Goal: Consume media (video, audio): Consume media (video, audio)

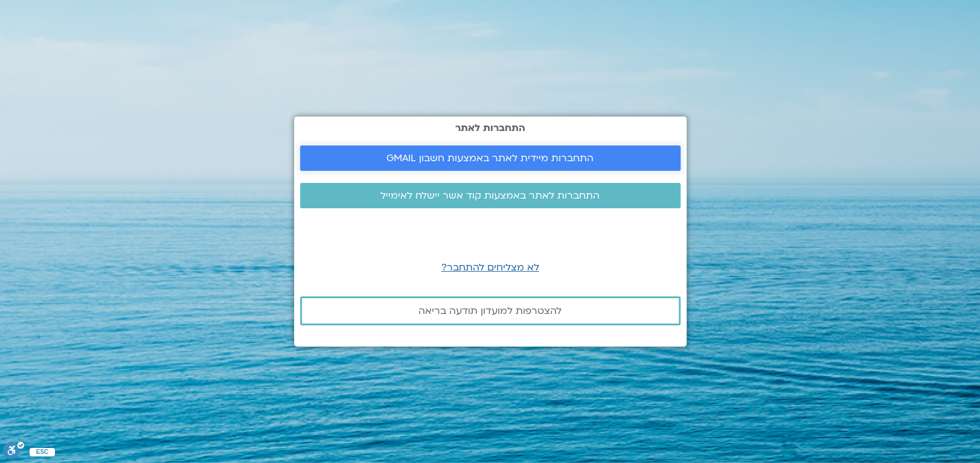
click at [531, 153] on span "התחברות מיידית לאתר באמצעות חשבון GMAIL" at bounding box center [489, 158] width 207 height 11
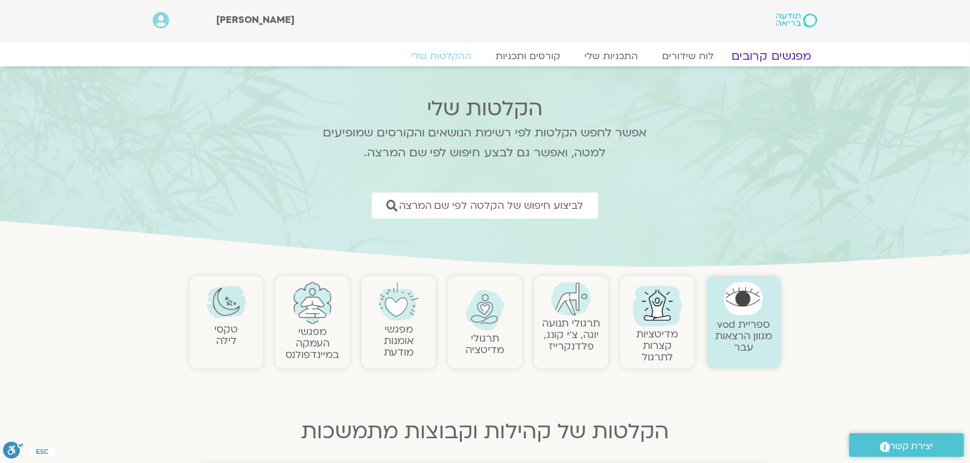
click at [779, 51] on link "מפגשים קרובים" at bounding box center [771, 56] width 109 height 14
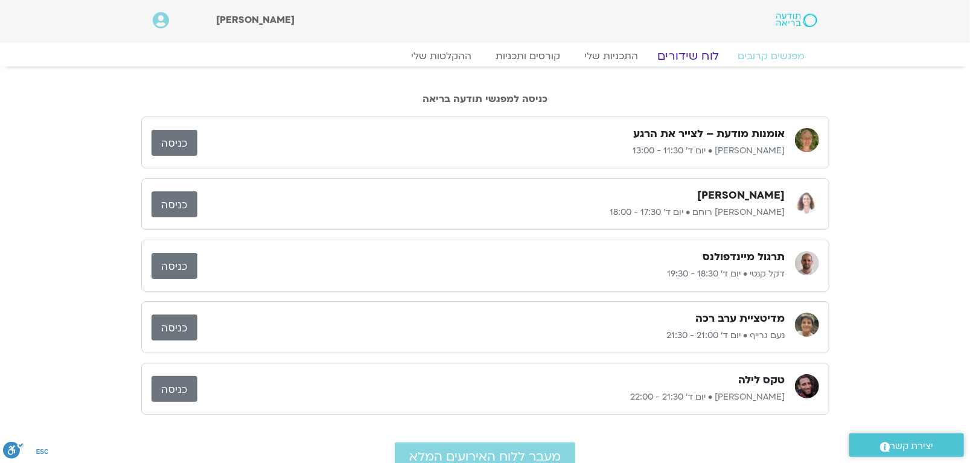
click at [698, 55] on link "לוח שידורים" at bounding box center [688, 56] width 91 height 14
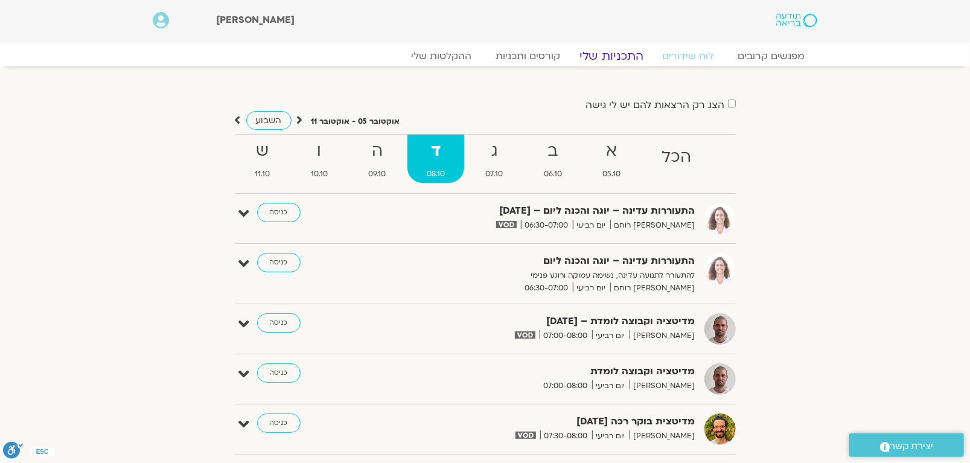
click at [623, 53] on link "התכניות שלי" at bounding box center [612, 56] width 94 height 14
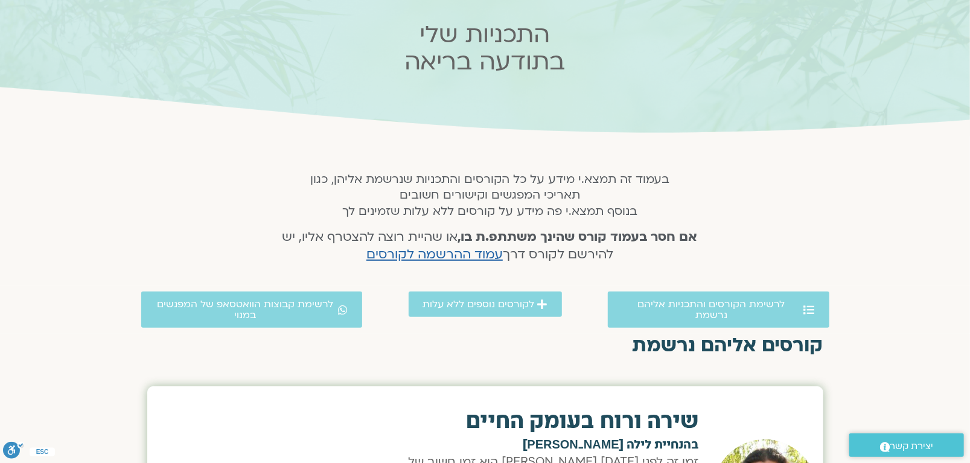
scroll to position [121, 0]
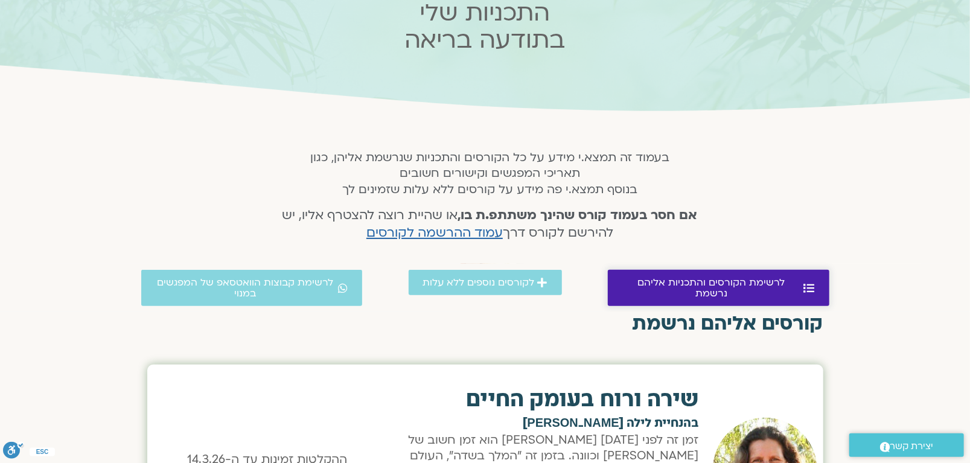
click at [806, 283] on icon at bounding box center [809, 288] width 11 height 11
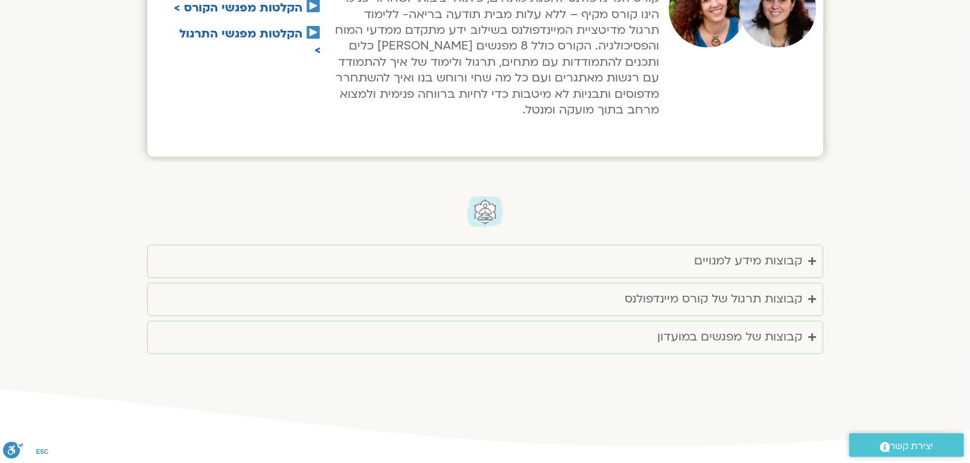
scroll to position [1123, 0]
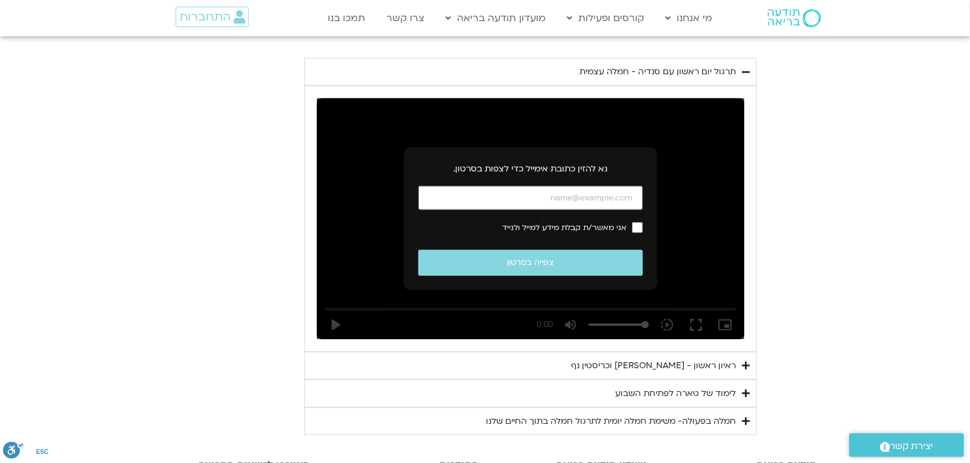
scroll to position [636, 0]
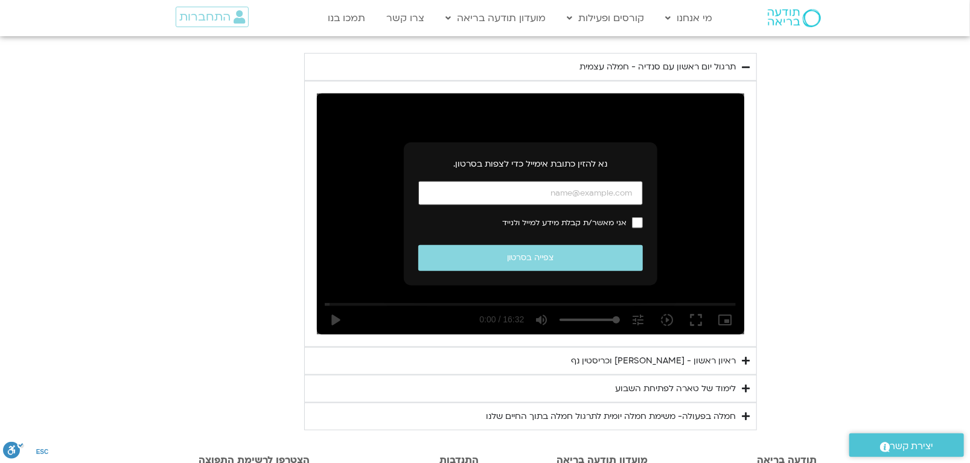
click at [560, 193] on input "כתובת אימייל" at bounding box center [530, 193] width 225 height 25
type input "[EMAIL_ADDRESS][DOMAIN_NAME]"
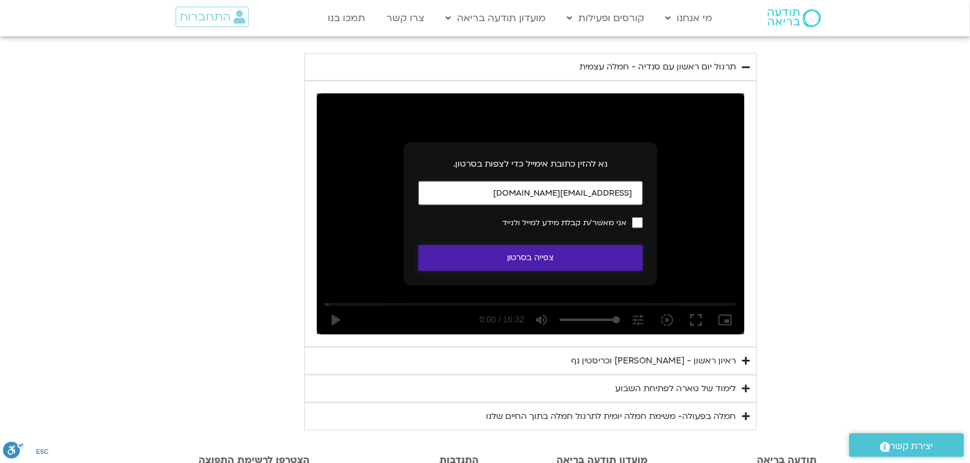
click at [542, 255] on button "צפייה בסרטון" at bounding box center [530, 258] width 225 height 26
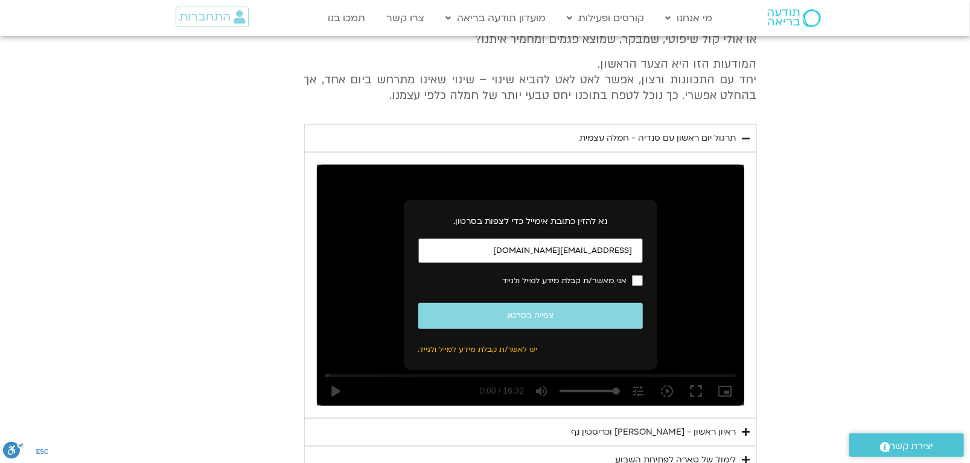
scroll to position [546, 0]
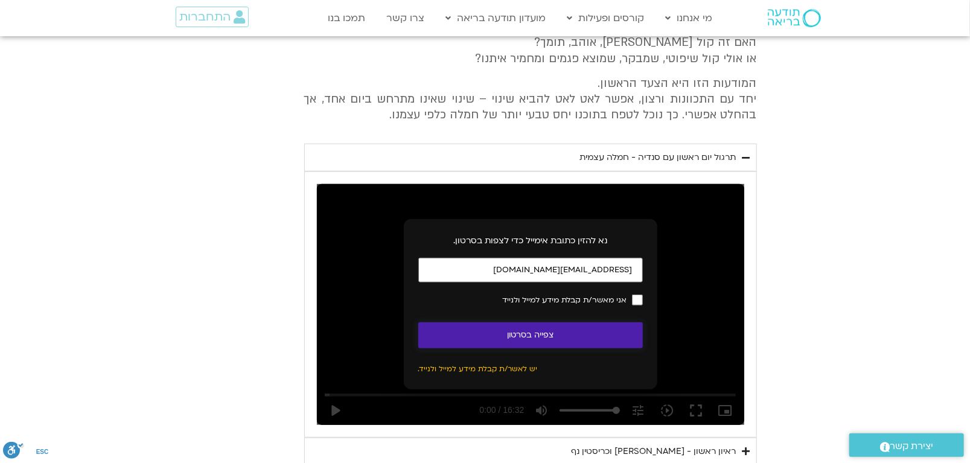
click at [554, 334] on button "צפייה בסרטון" at bounding box center [530, 335] width 225 height 26
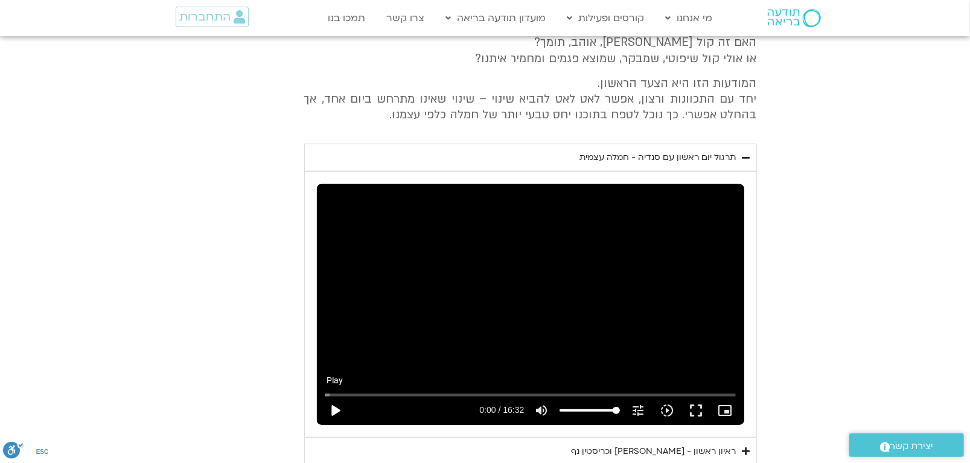
click at [330, 405] on button "play_arrow" at bounding box center [335, 410] width 29 height 29
click at [726, 409] on icon "picture_in_picture_alt" at bounding box center [725, 410] width 14 height 14
type input "5.257957"
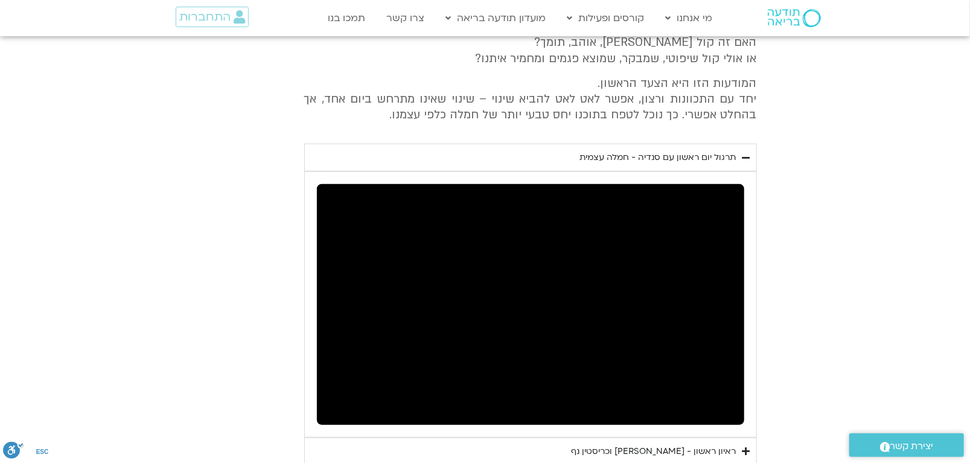
click at [289, 275] on div "יום ראשון - חמלה עצמית השבוע שלנו מתחיל מהבסיס, תרגול של חמלה עצמית – נוכחת וקש…" at bounding box center [485, 243] width 543 height 555
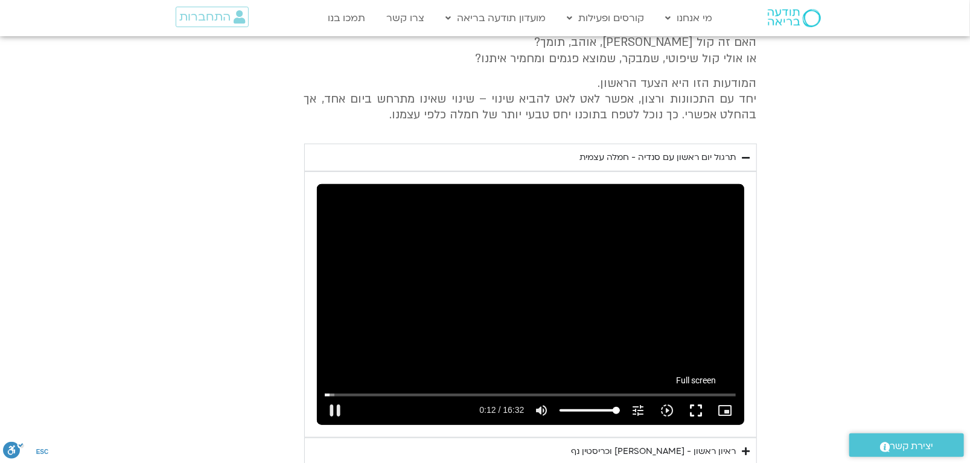
click at [698, 404] on button "fullscreen" at bounding box center [696, 410] width 29 height 29
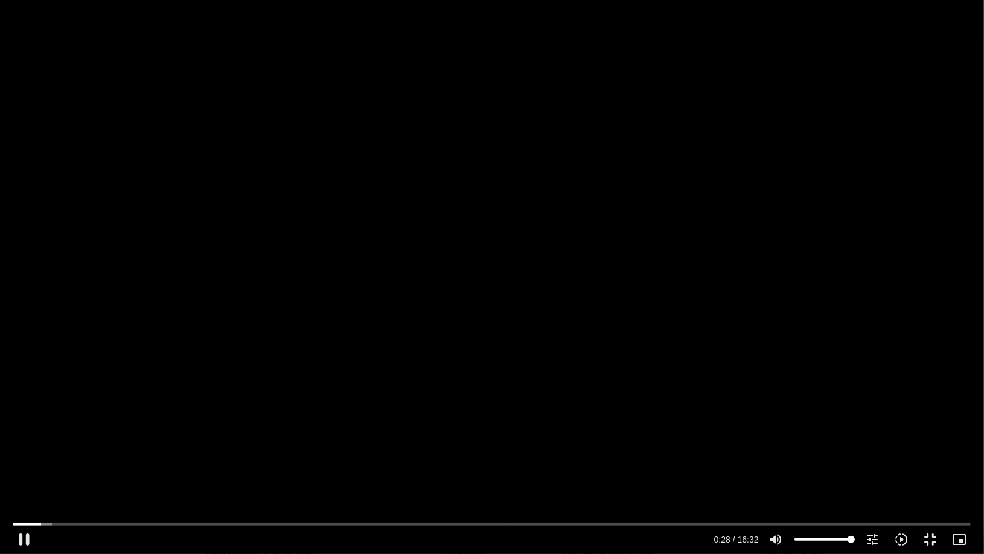
click at [586, 230] on div "Skip Ad 14:12 pause 0:28 / 16:32 volume_up Mute tune Resolution Auto 240p slow_…" at bounding box center [492, 277] width 984 height 554
click at [68, 49] on div "Skip Ad 14:12 play_arrow 0:28 / 16:32 volume_up Mute tune Resolution Auto 240p …" at bounding box center [492, 277] width 984 height 554
click at [68, 49] on div "Skip Ad 14:12 pause 0:28 / 16:32 volume_up Mute tune Resolution Auto 240p slow_…" at bounding box center [492, 277] width 984 height 554
type input "29.162223"
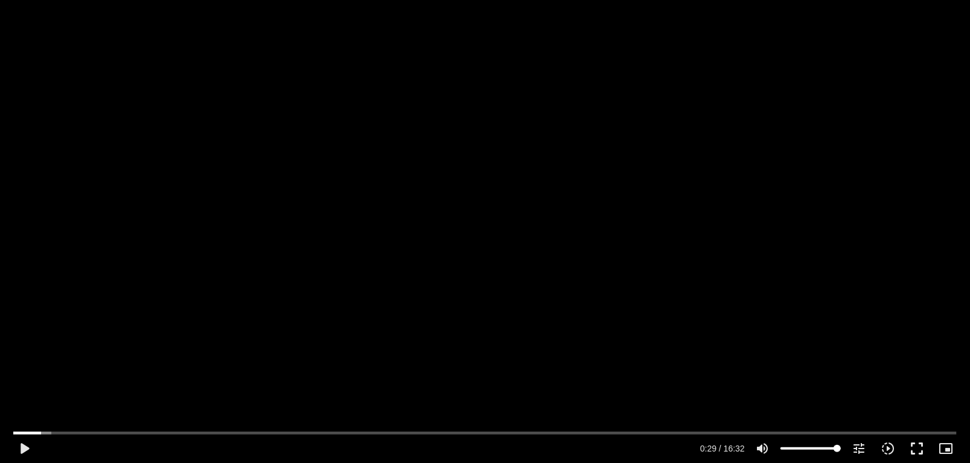
scroll to position [788, 0]
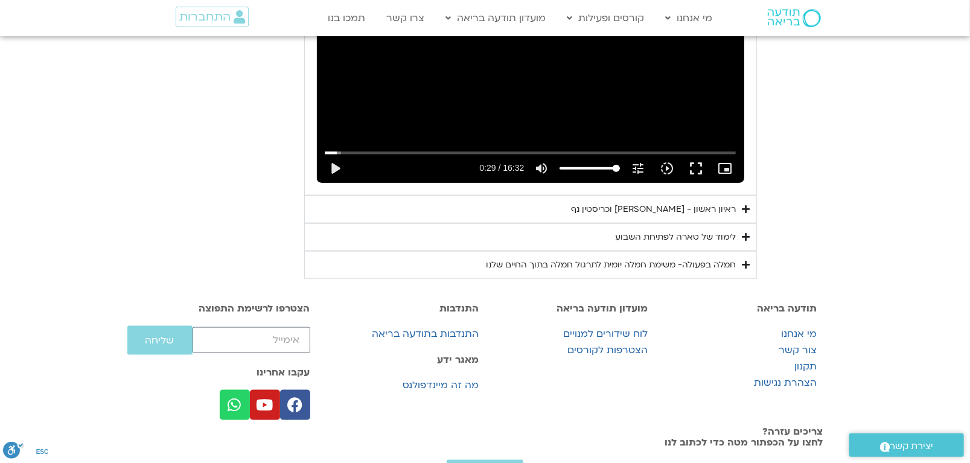
click at [749, 206] on icon "Accordion. Open links with Enter or Space, close with Escape, and navigate with…" at bounding box center [746, 209] width 8 height 9
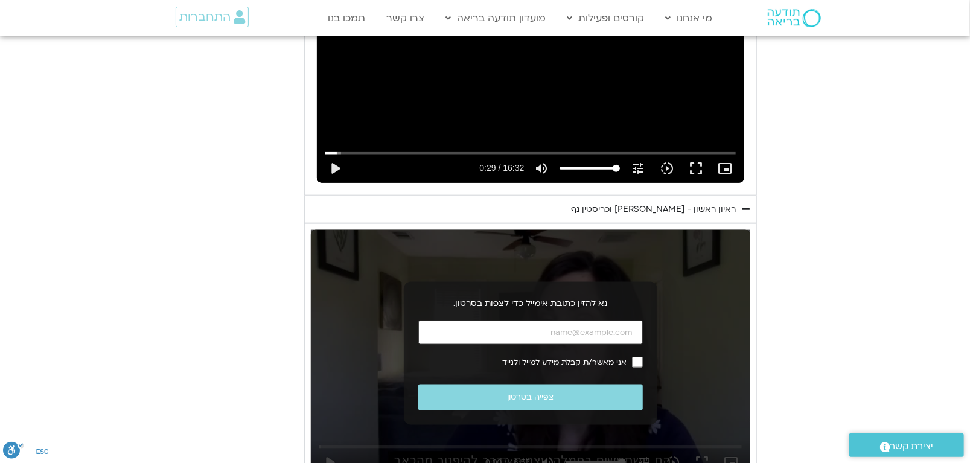
click at [565, 330] on input "כתובת אימייל" at bounding box center [530, 333] width 225 height 25
type input "[EMAIL_ADDRESS][DOMAIN_NAME]"
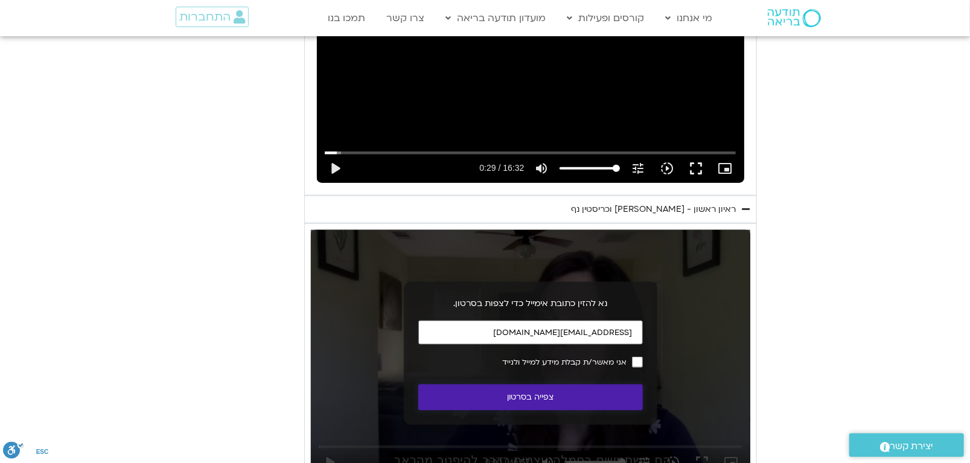
click at [525, 393] on button "צפייה בסרטון" at bounding box center [530, 398] width 225 height 26
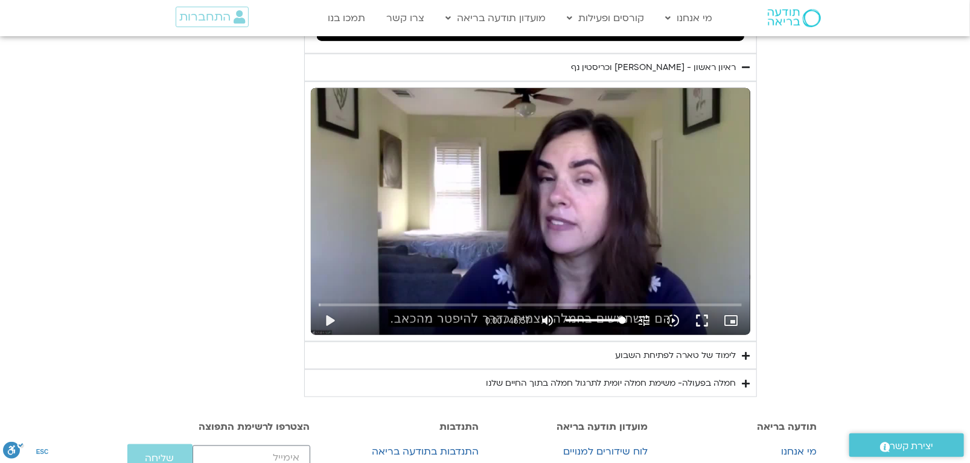
scroll to position [817, 0]
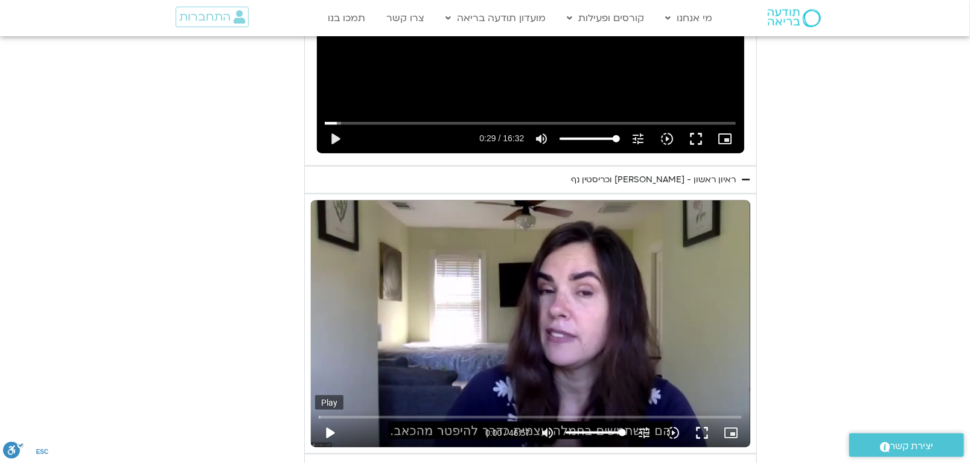
click at [324, 430] on button "play_arrow" at bounding box center [329, 432] width 29 height 29
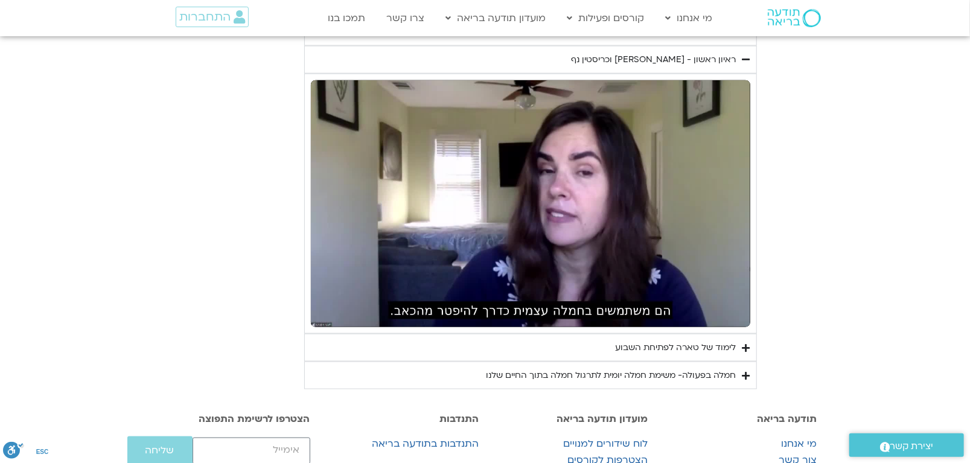
scroll to position [938, 0]
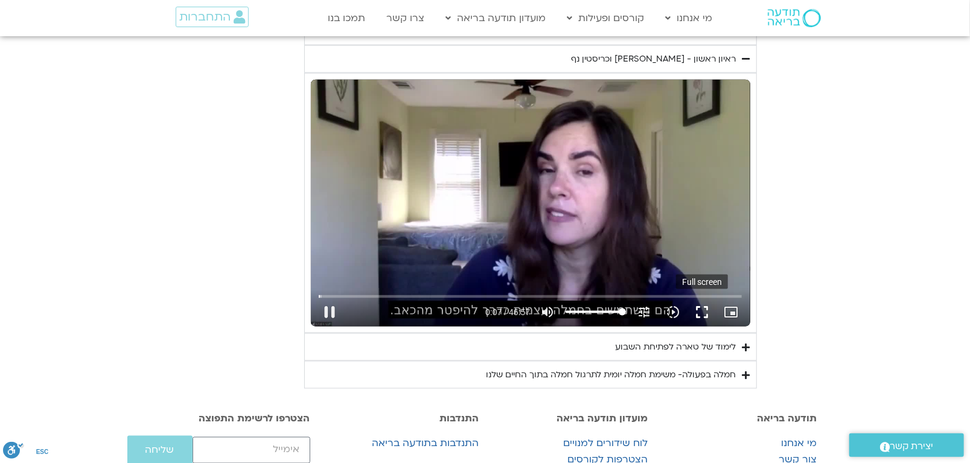
click at [702, 309] on button "fullscreen" at bounding box center [702, 312] width 29 height 29
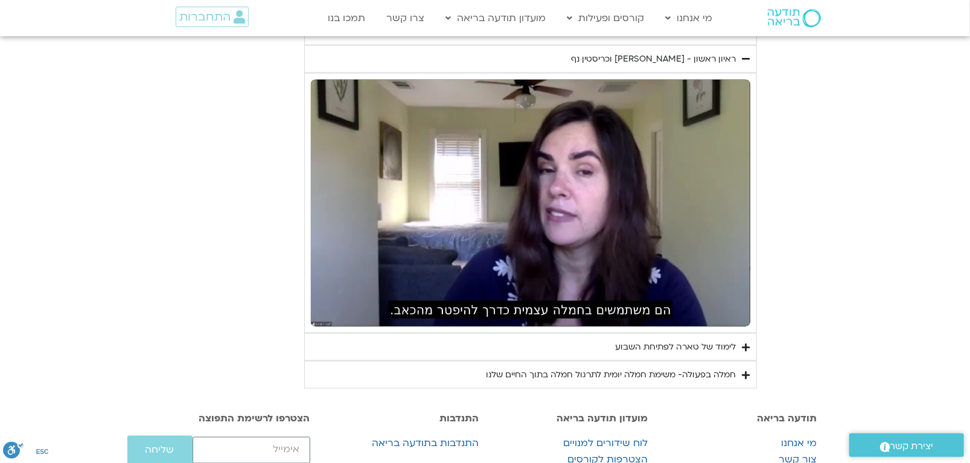
click at [746, 344] on icon "Accordion. Open links with Enter or Space, close with Escape, and navigate with…" at bounding box center [746, 347] width 8 height 9
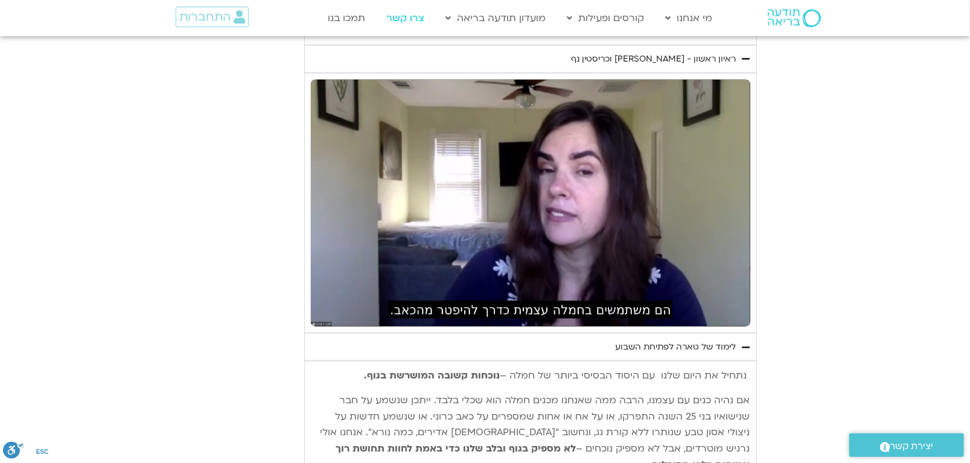
type input "41.848034"
